Goal: Task Accomplishment & Management: Manage account settings

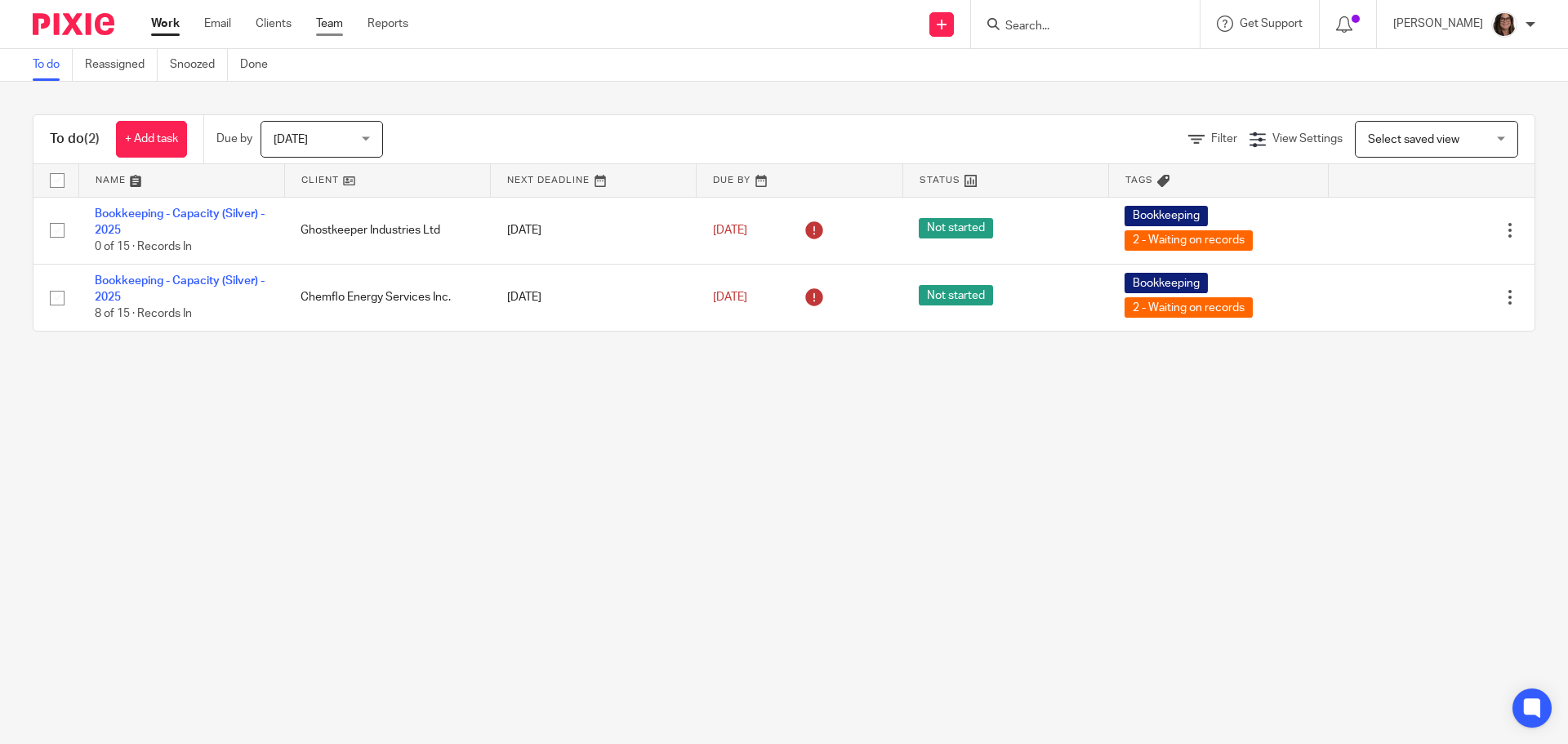
click at [335, 25] on link "Team" at bounding box center [329, 23] width 27 height 16
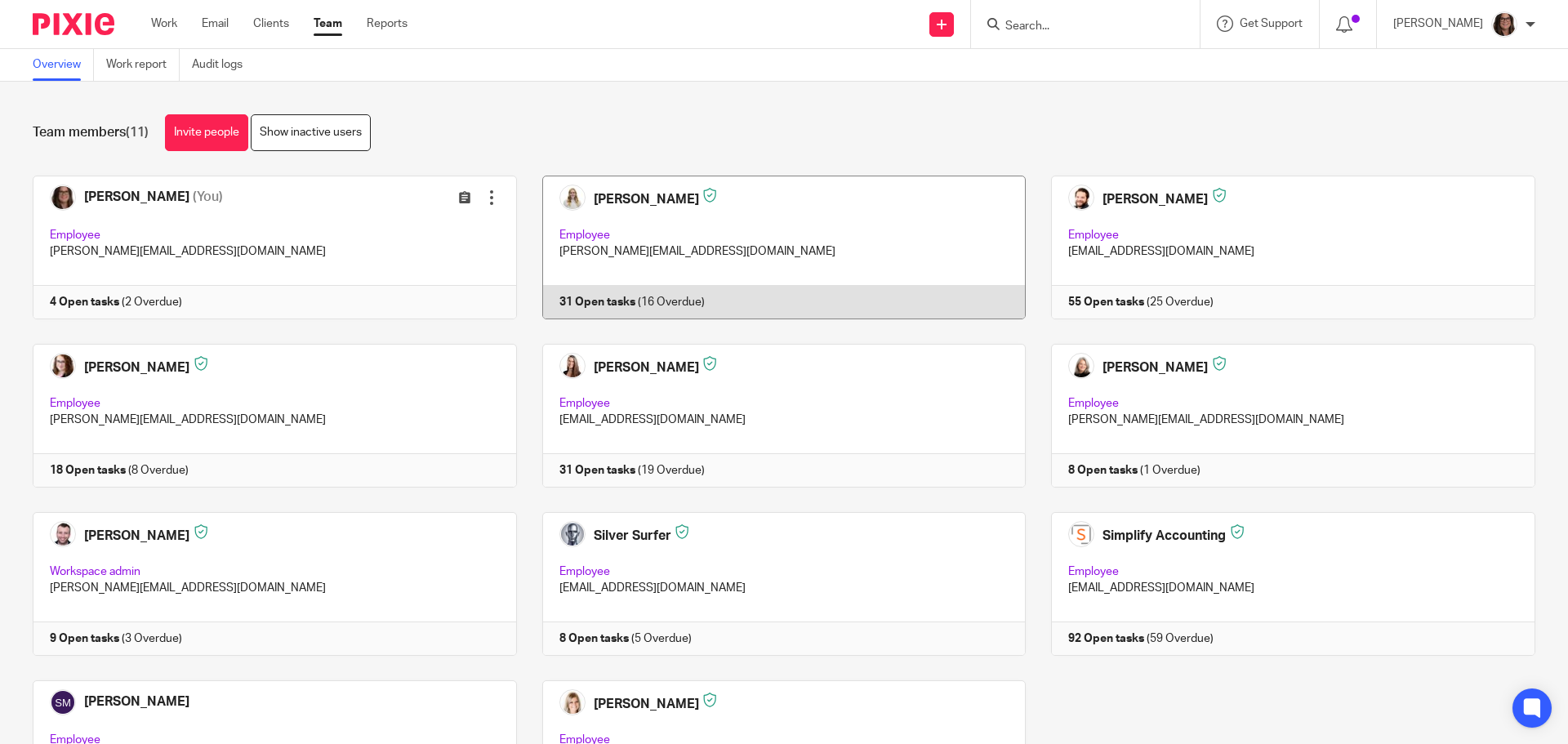
click at [564, 200] on link at bounding box center [772, 248] width 510 height 144
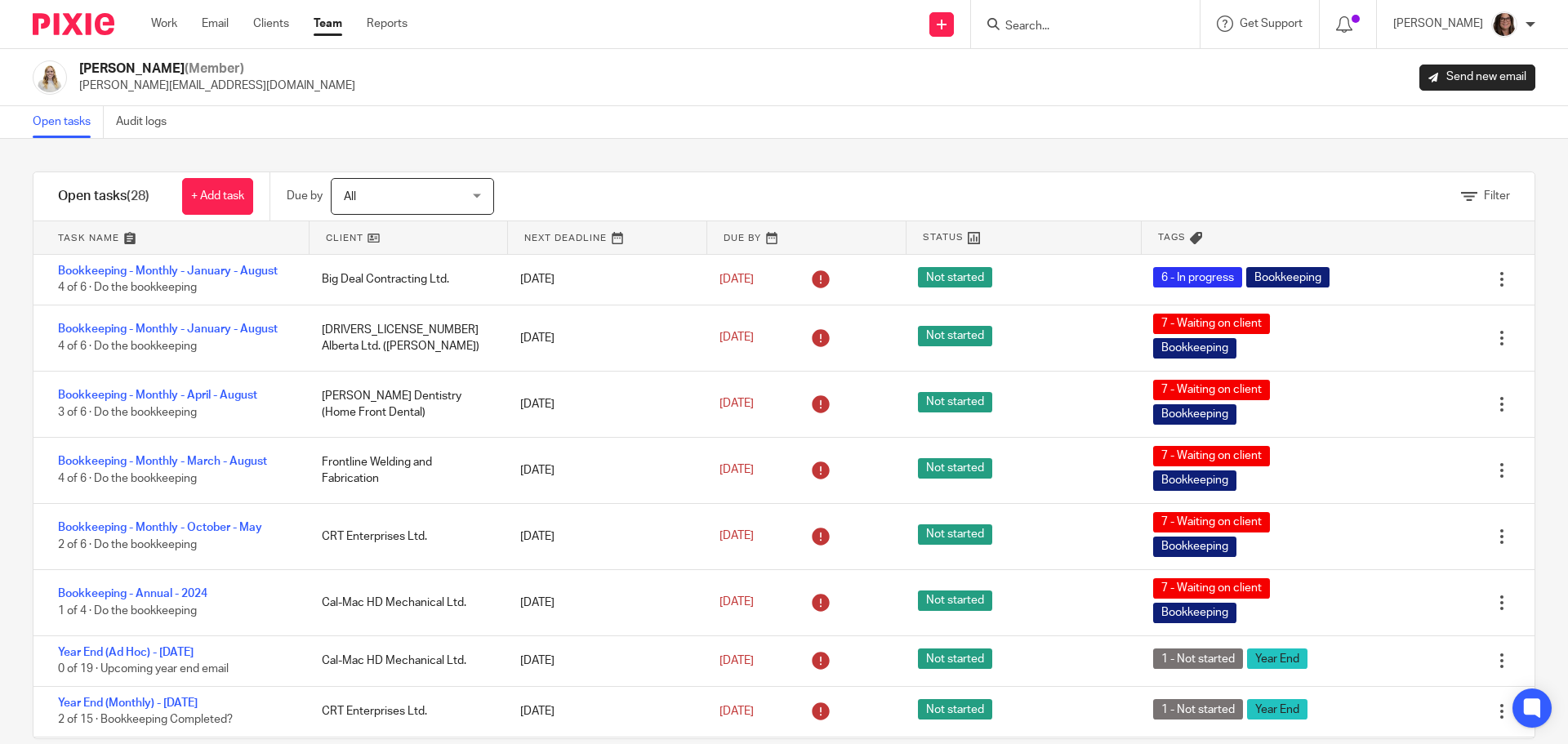
click at [52, 81] on img at bounding box center [49, 77] width 34 height 34
click at [44, 73] on img at bounding box center [49, 77] width 34 height 34
click at [55, 77] on img at bounding box center [49, 77] width 34 height 34
click at [55, 78] on img at bounding box center [49, 77] width 34 height 34
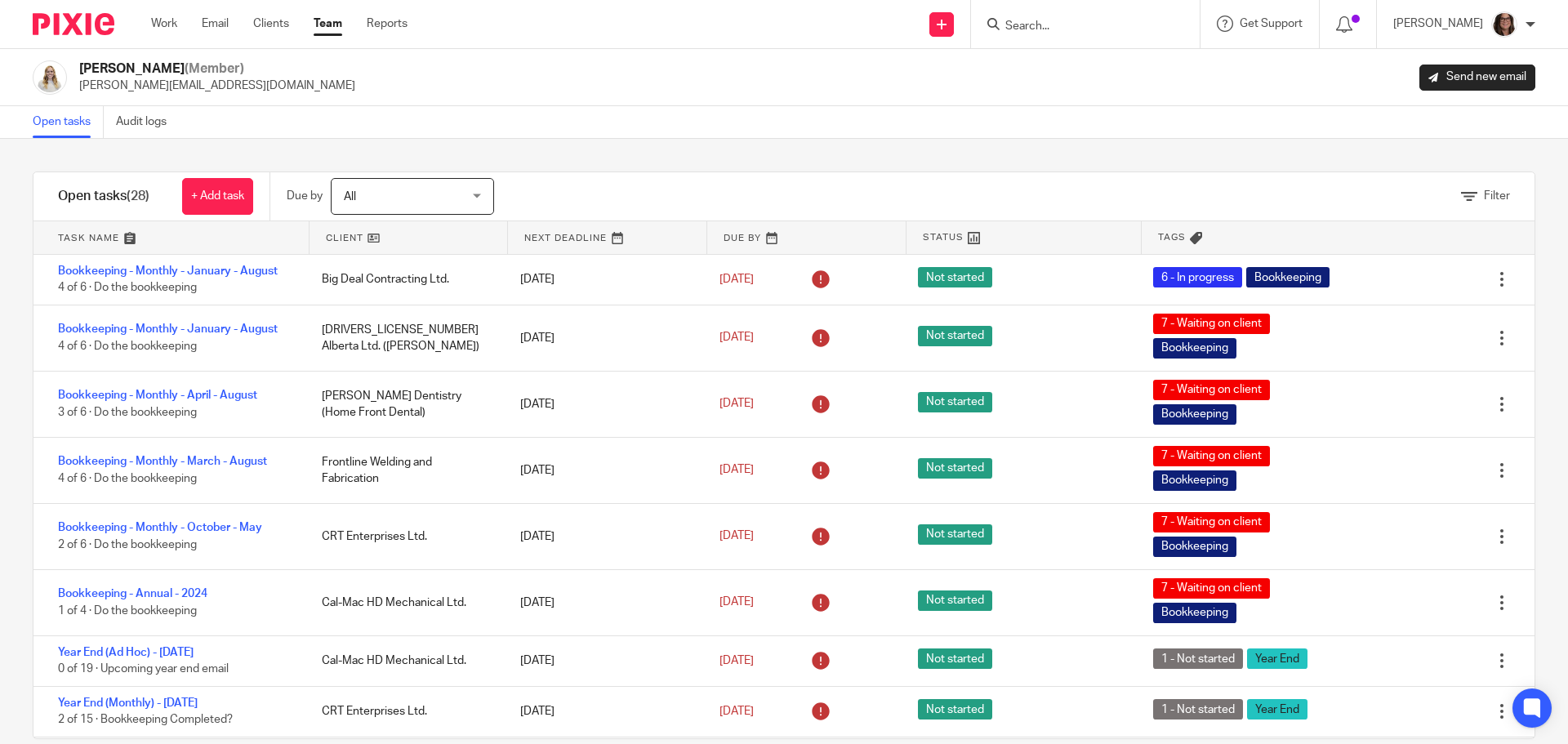
click at [324, 16] on link "Team" at bounding box center [328, 23] width 29 height 16
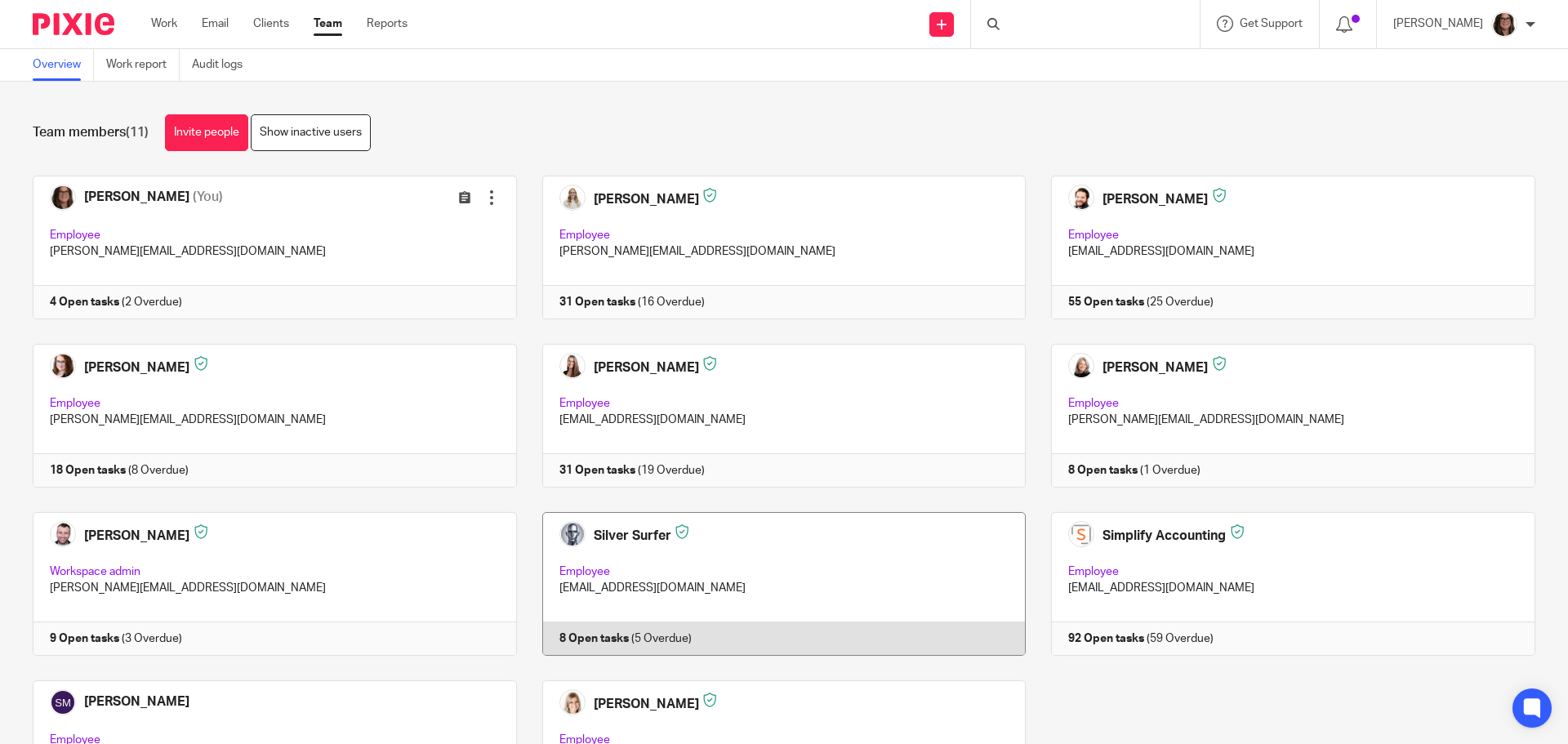
click at [810, 581] on link at bounding box center [772, 583] width 510 height 144
